Goal: Task Accomplishment & Management: Manage account settings

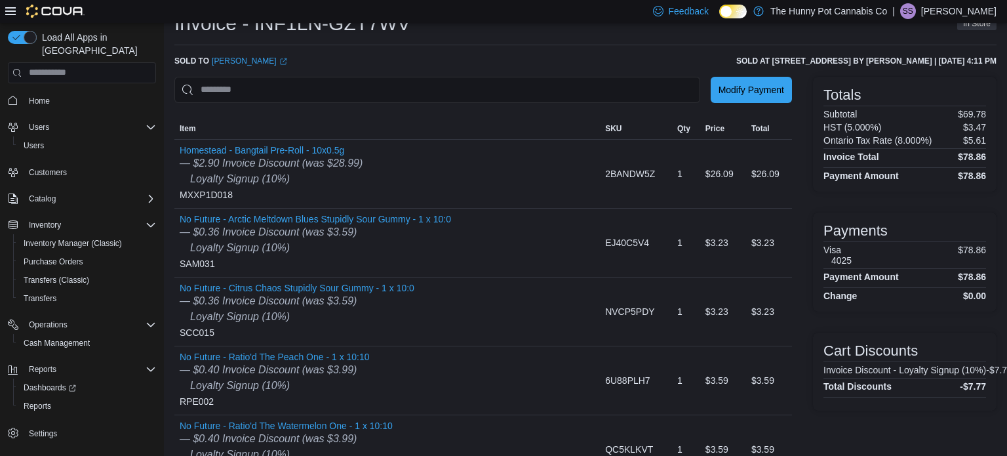
scroll to position [50, 0]
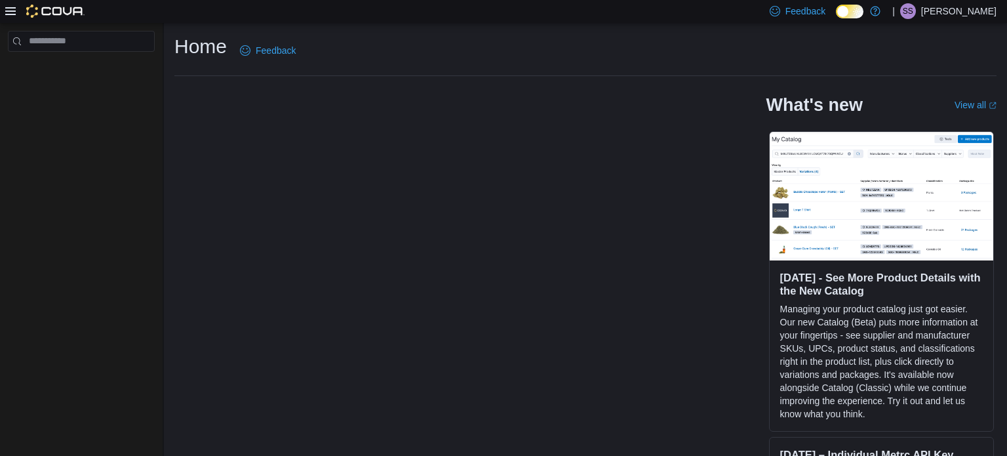
click at [982, 14] on p "Shannon Shute" at bounding box center [958, 11] width 75 height 16
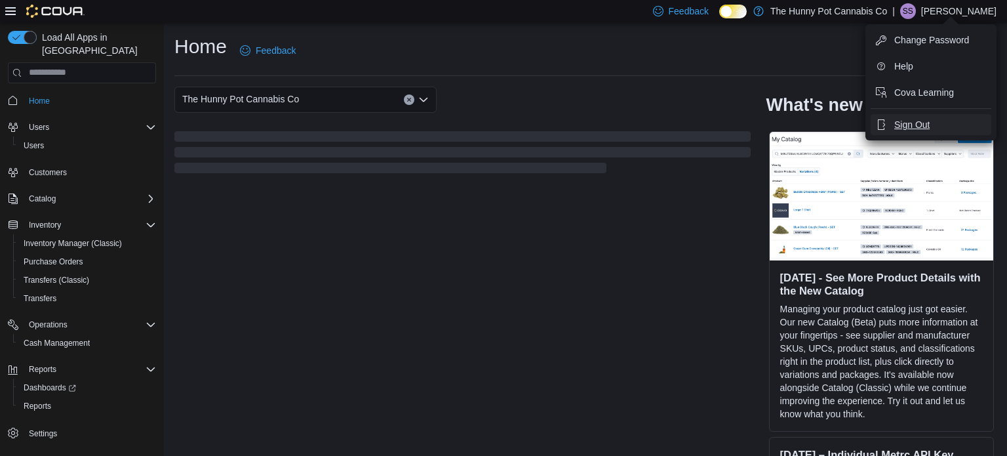
click at [933, 126] on button "Sign Out" at bounding box center [931, 124] width 121 height 21
